Goal: Transaction & Acquisition: Book appointment/travel/reservation

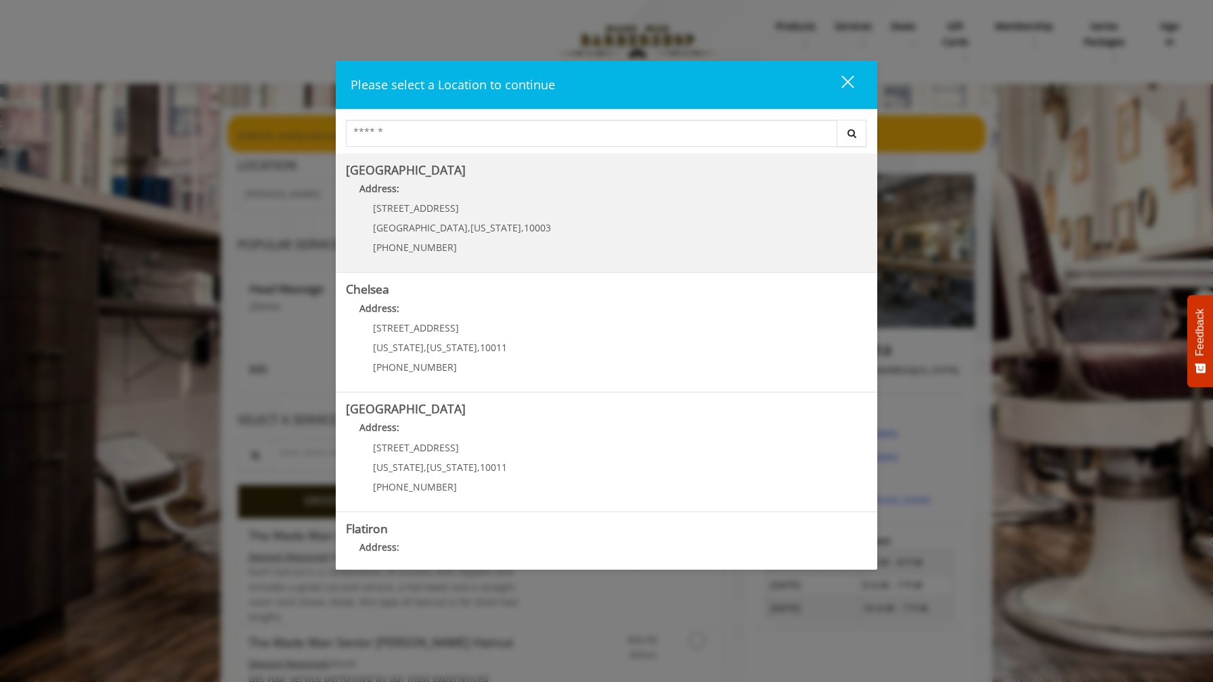
click at [445, 190] on Village "Address:" at bounding box center [606, 192] width 521 height 22
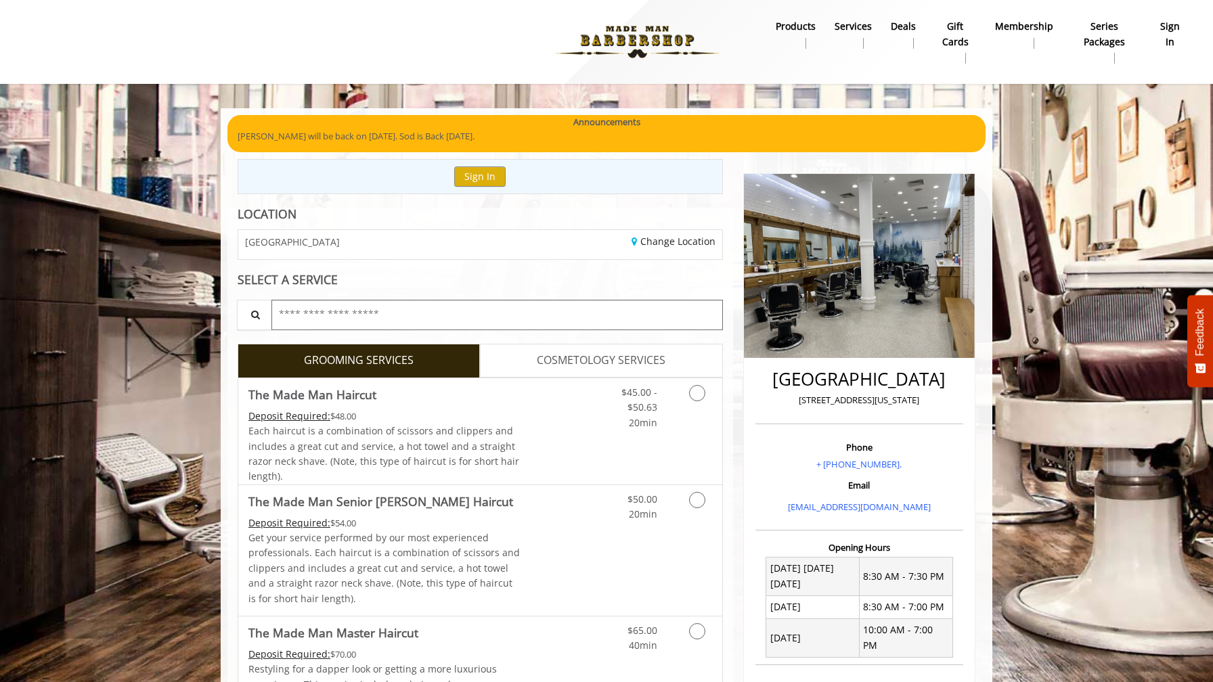
click at [322, 311] on input "text" at bounding box center [496, 315] width 451 height 30
click at [547, 434] on link "Discounted Price" at bounding box center [560, 431] width 81 height 106
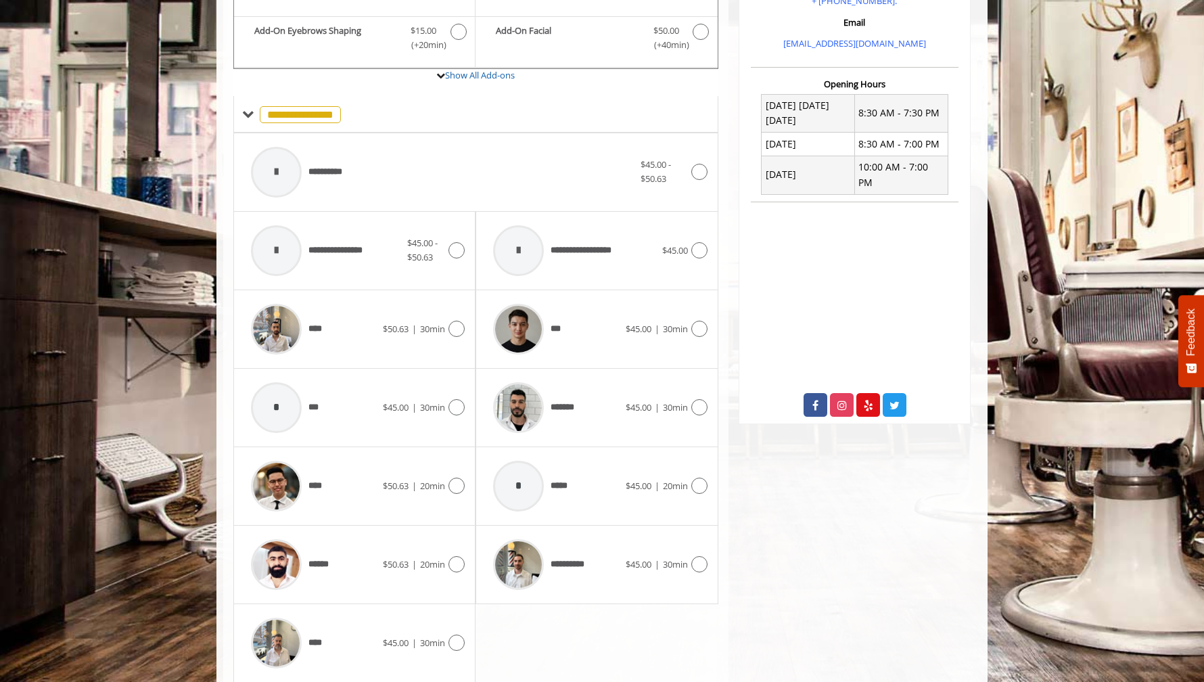
scroll to position [510, 0]
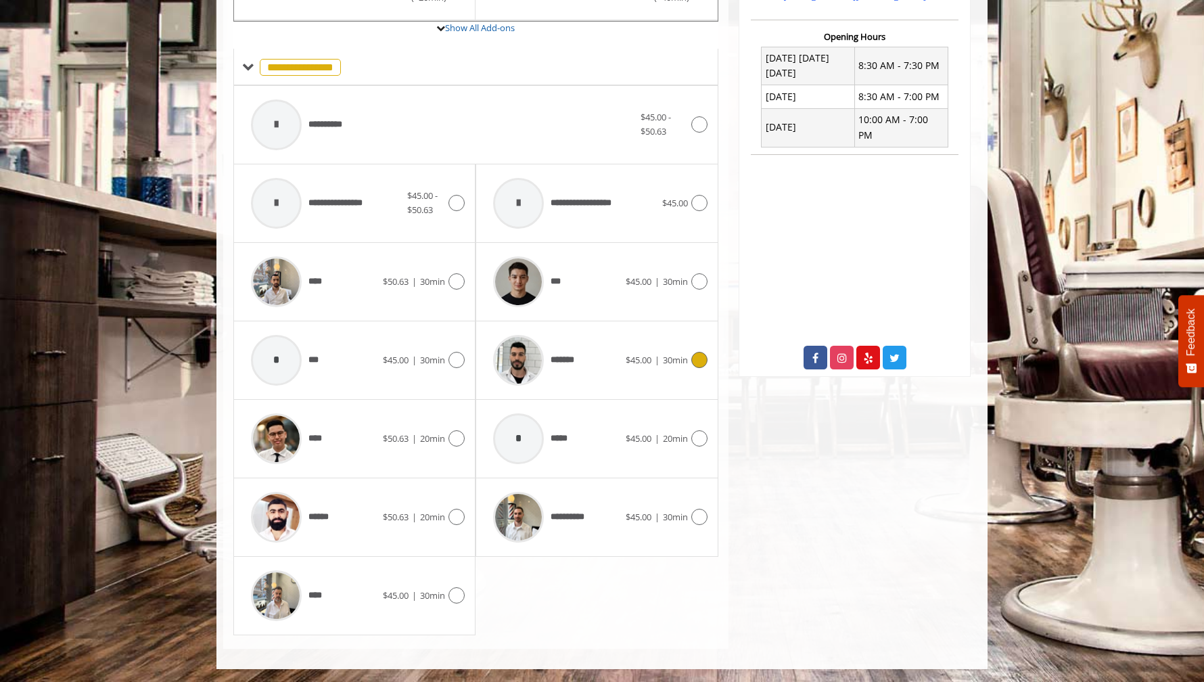
click at [581, 371] on span "*******" at bounding box center [534, 360] width 95 height 64
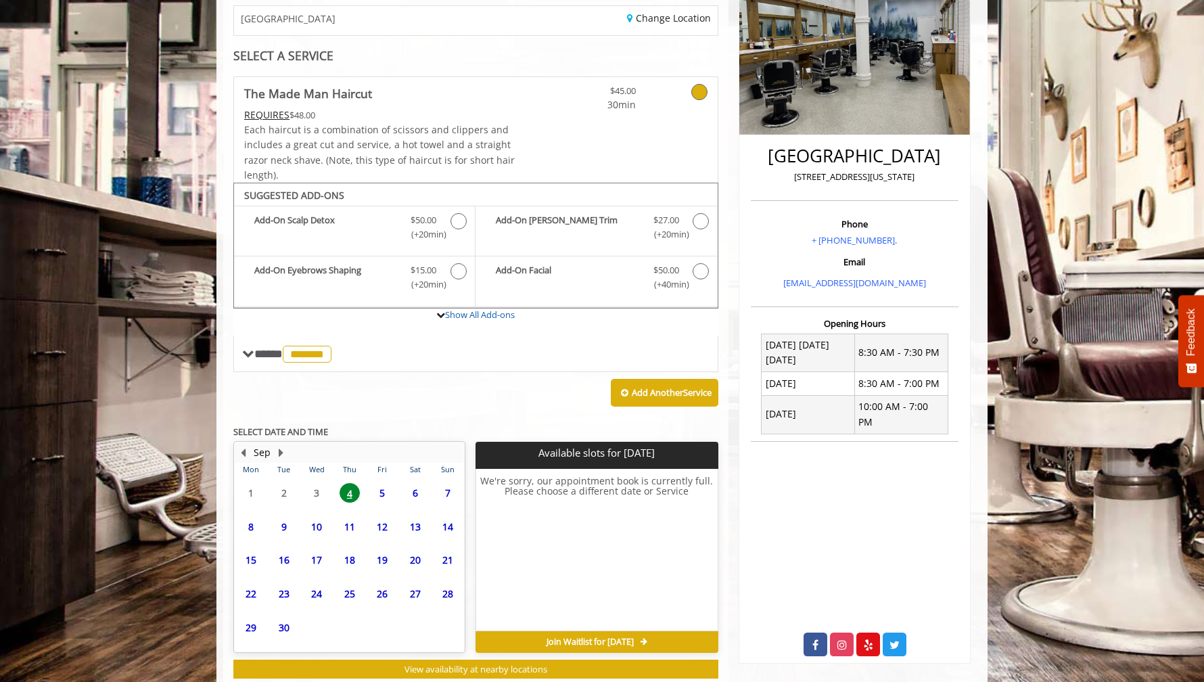
scroll to position [260, 0]
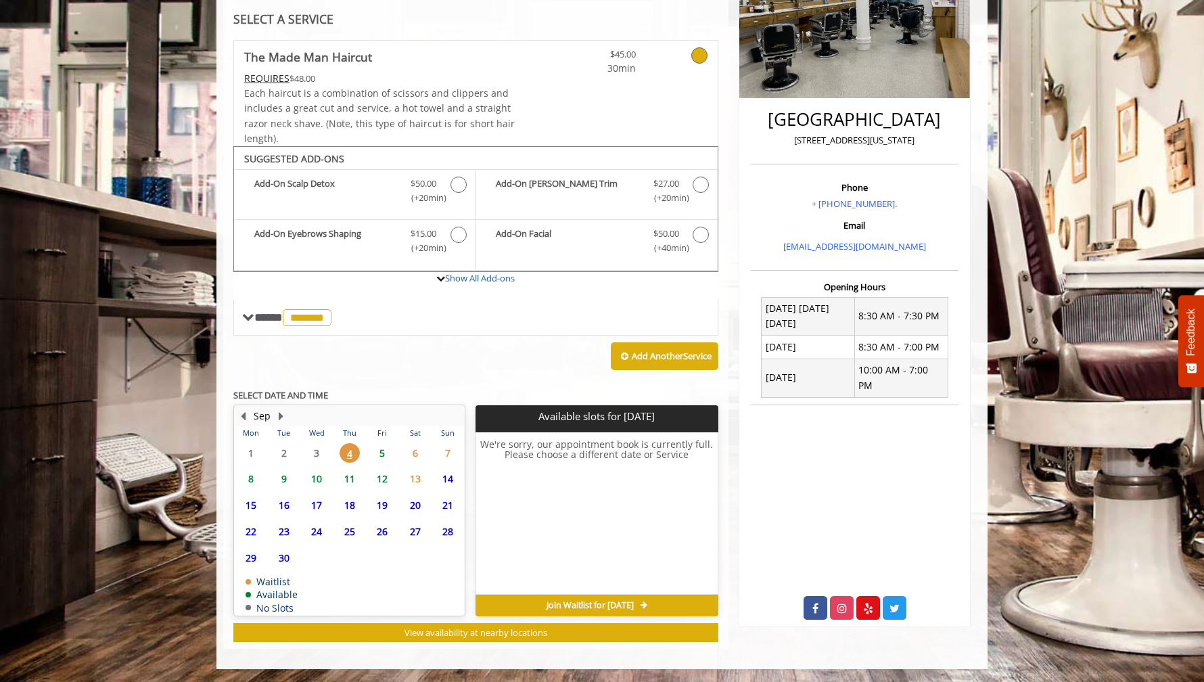
click at [380, 452] on span "5" at bounding box center [382, 453] width 20 height 20
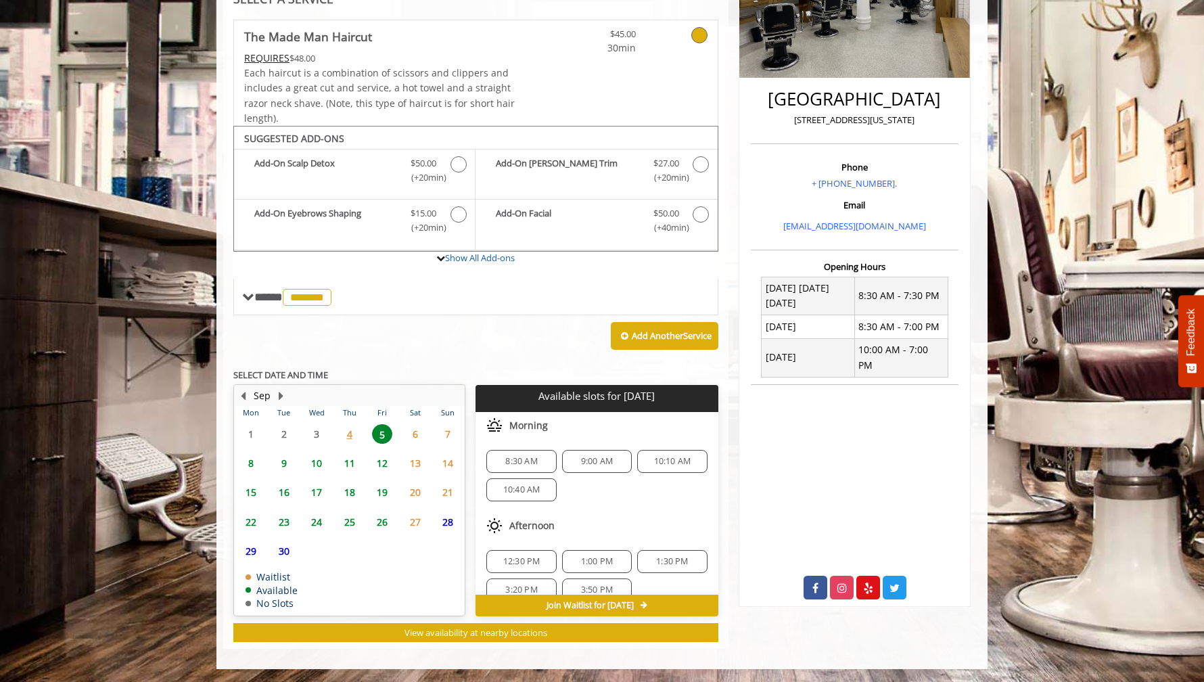
scroll to position [89, 0]
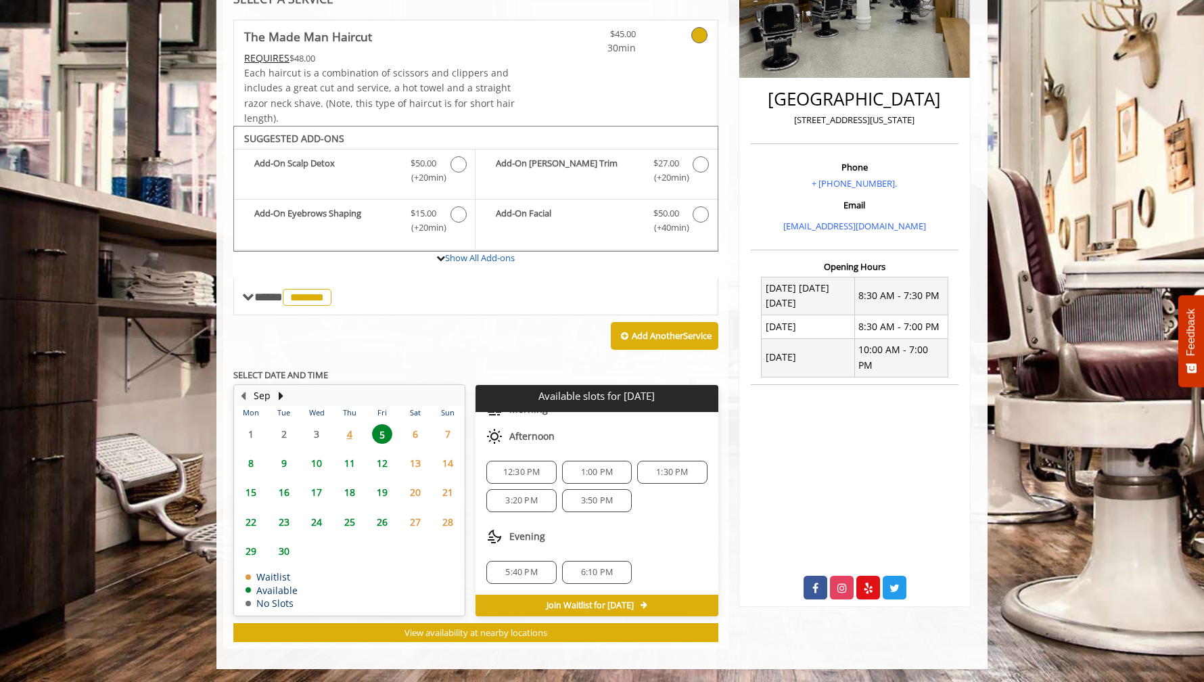
click at [533, 497] on span "3:20 PM" at bounding box center [521, 500] width 32 height 11
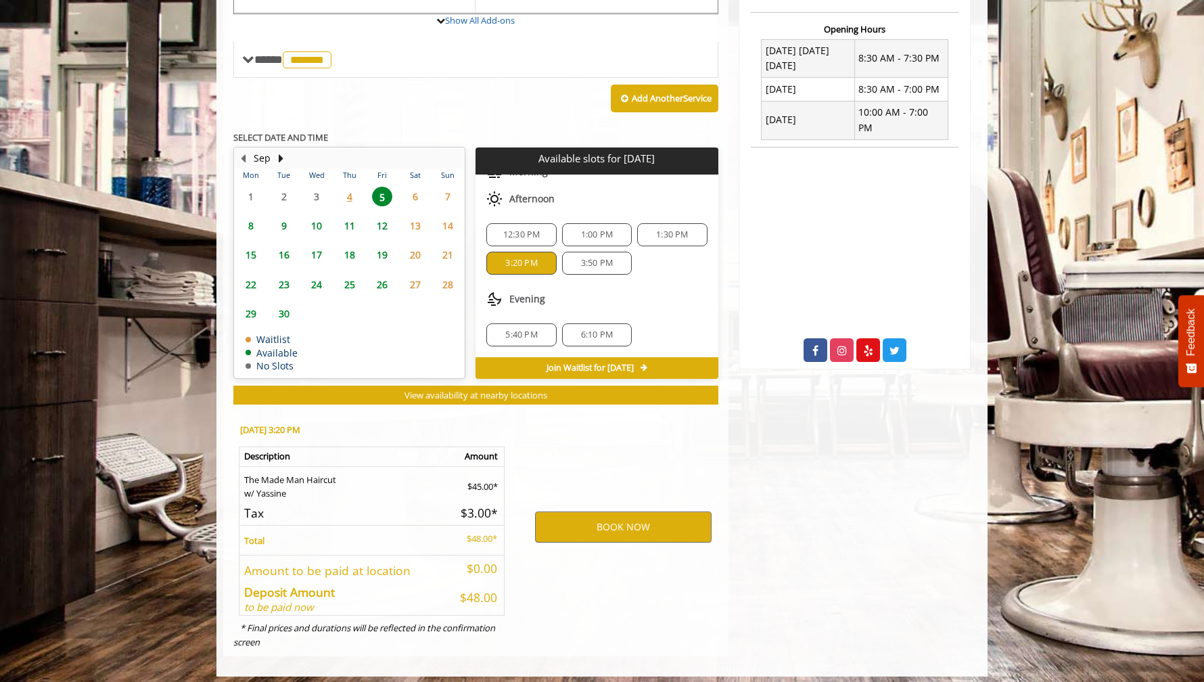
scroll to position [525, 0]
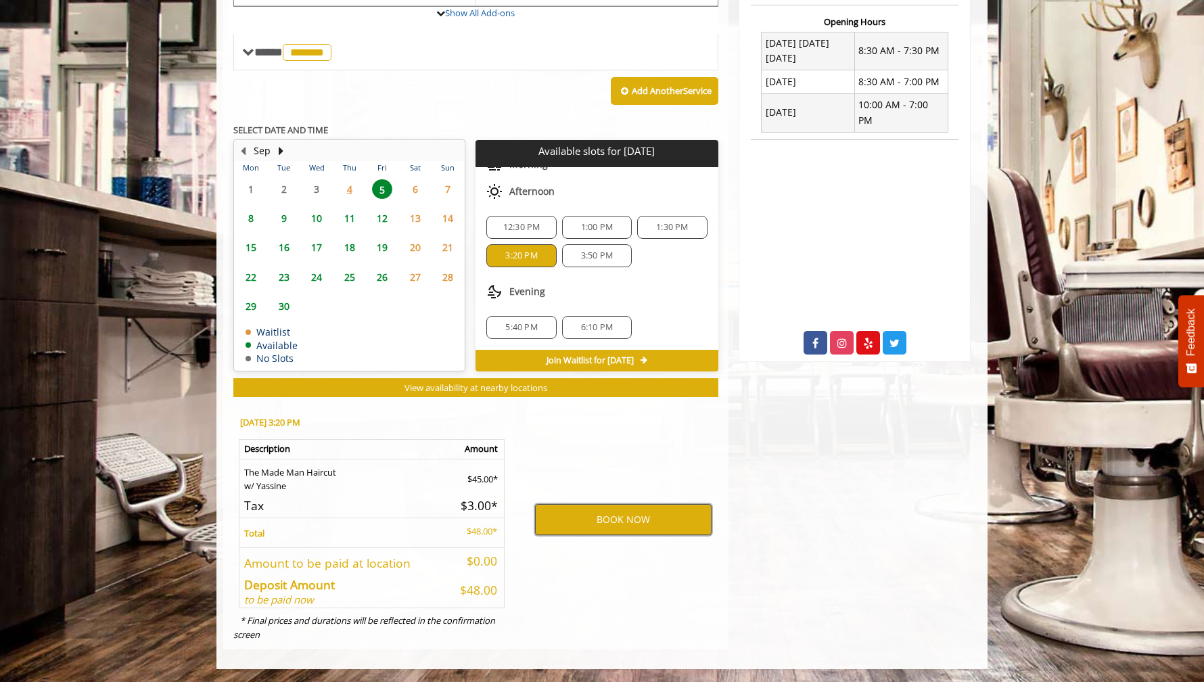
click at [610, 526] on button "BOOK NOW" at bounding box center [623, 519] width 177 height 31
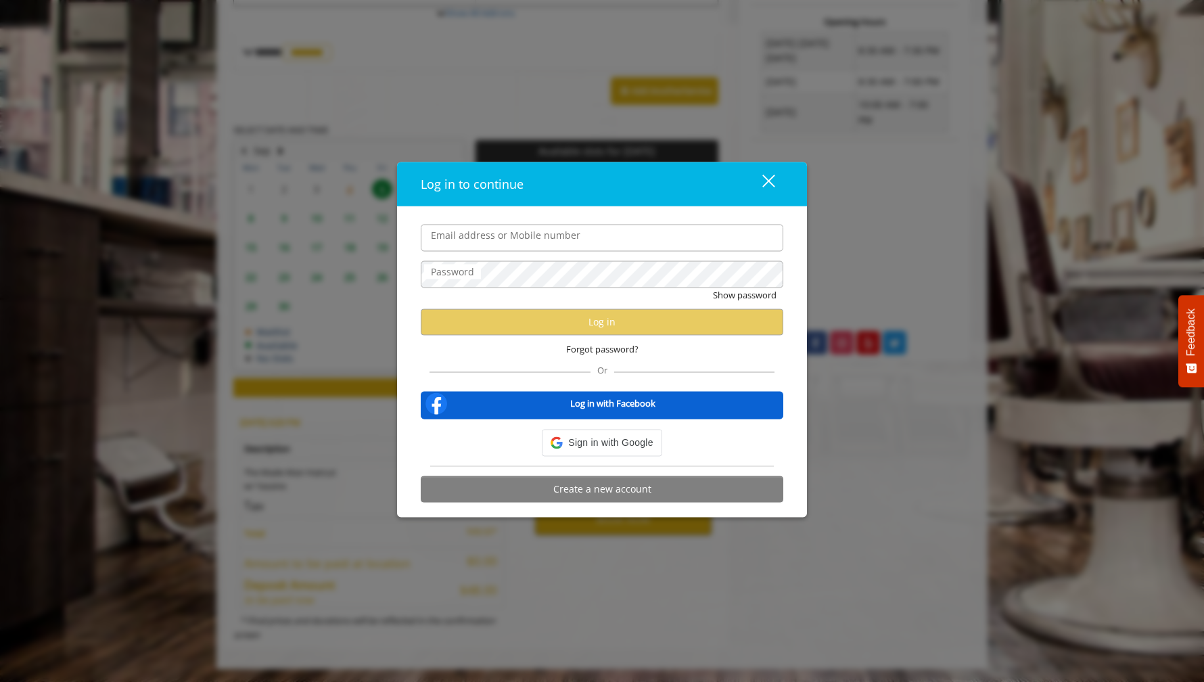
type input "**********"
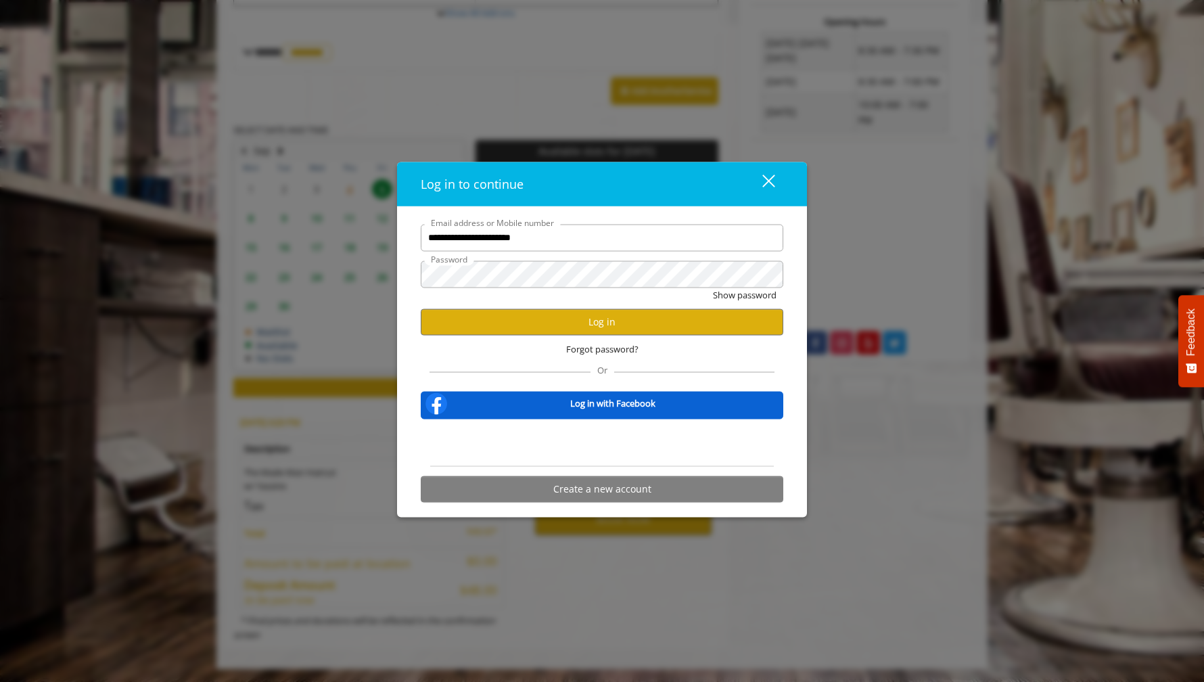
scroll to position [0, 0]
click at [619, 321] on button "Log in" at bounding box center [602, 322] width 363 height 26
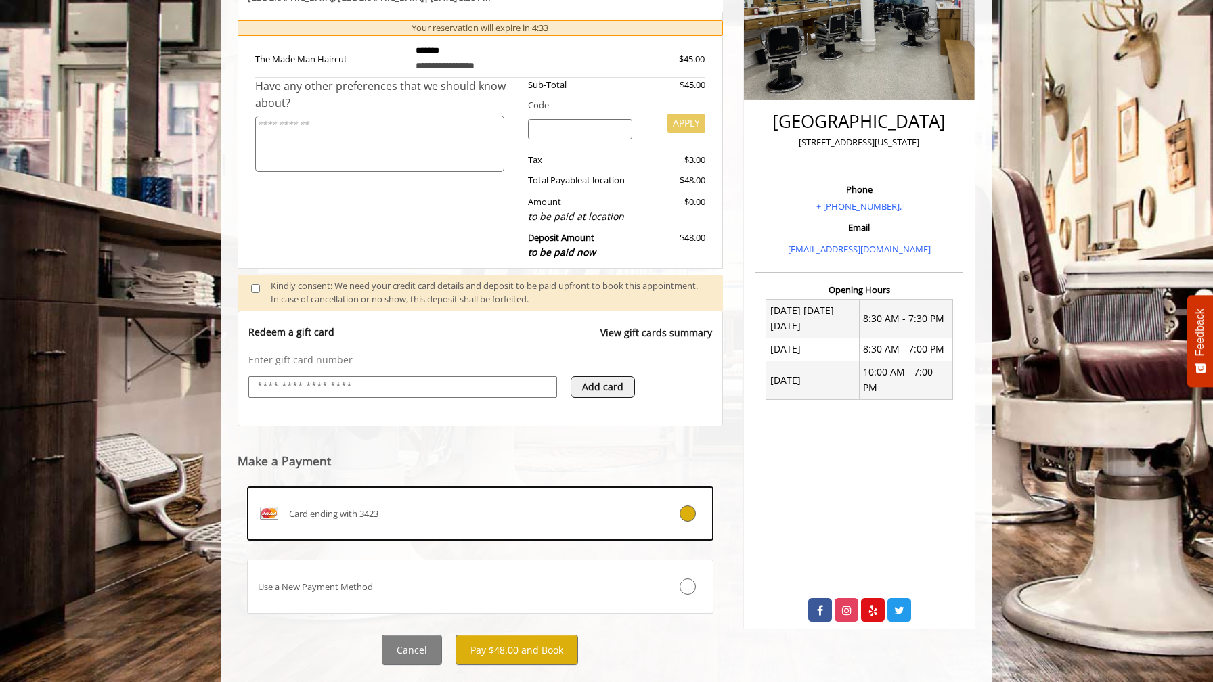
scroll to position [288, 0]
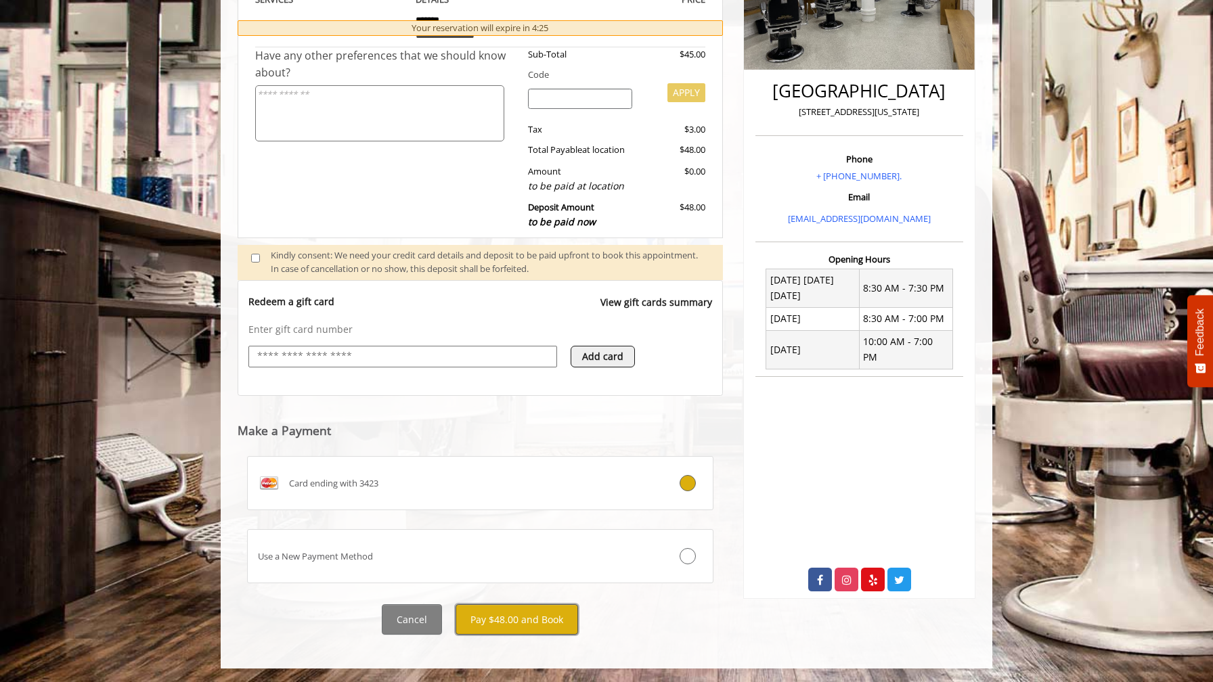
click at [537, 627] on button "Pay $48.00 and Book" at bounding box center [516, 619] width 122 height 30
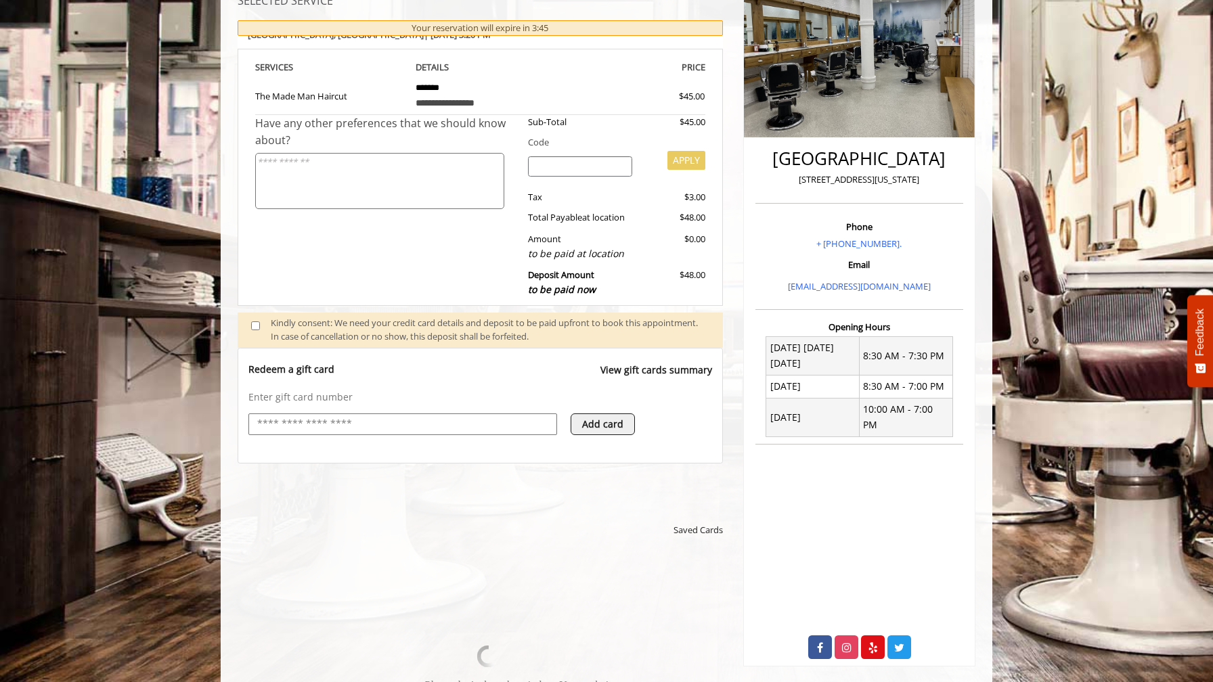
scroll to position [0, 0]
